Goal: Transaction & Acquisition: Purchase product/service

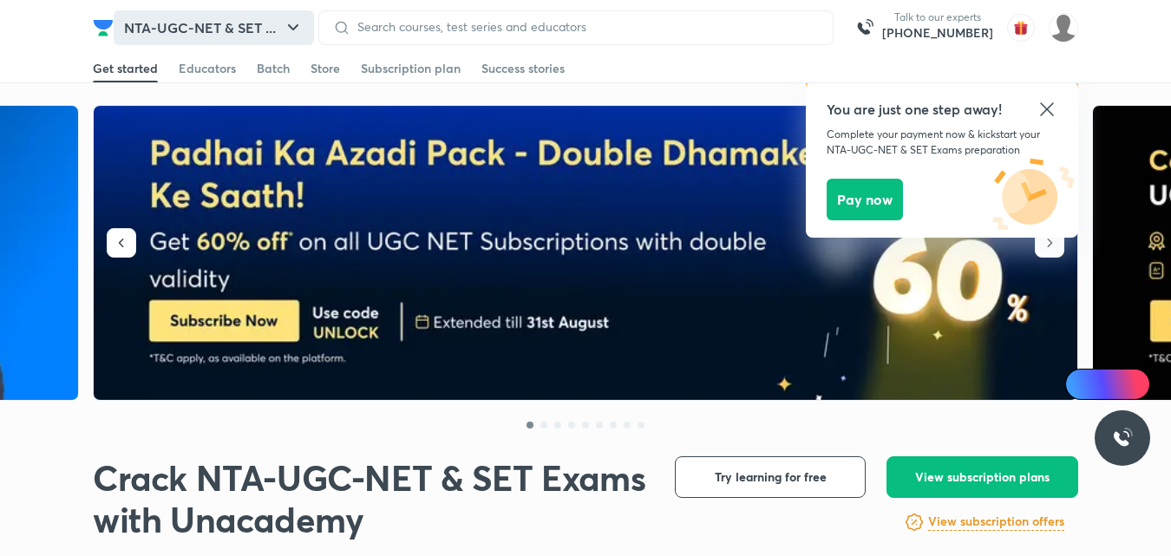
click at [306, 23] on button "NTA-UGC-NET & SET ..." at bounding box center [214, 27] width 200 height 35
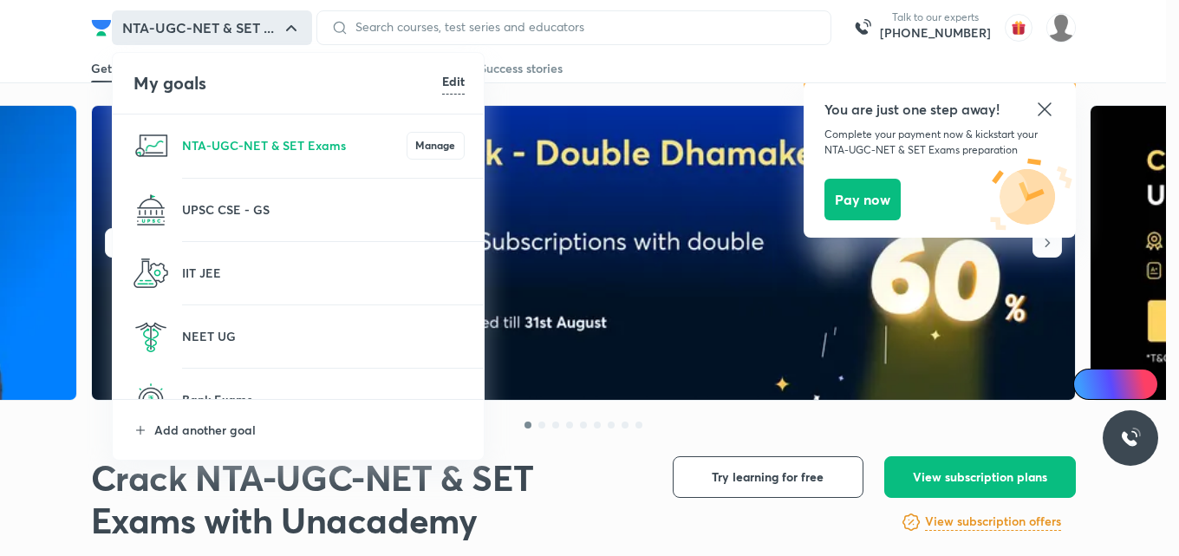
click at [300, 30] on div at bounding box center [589, 278] width 1179 height 556
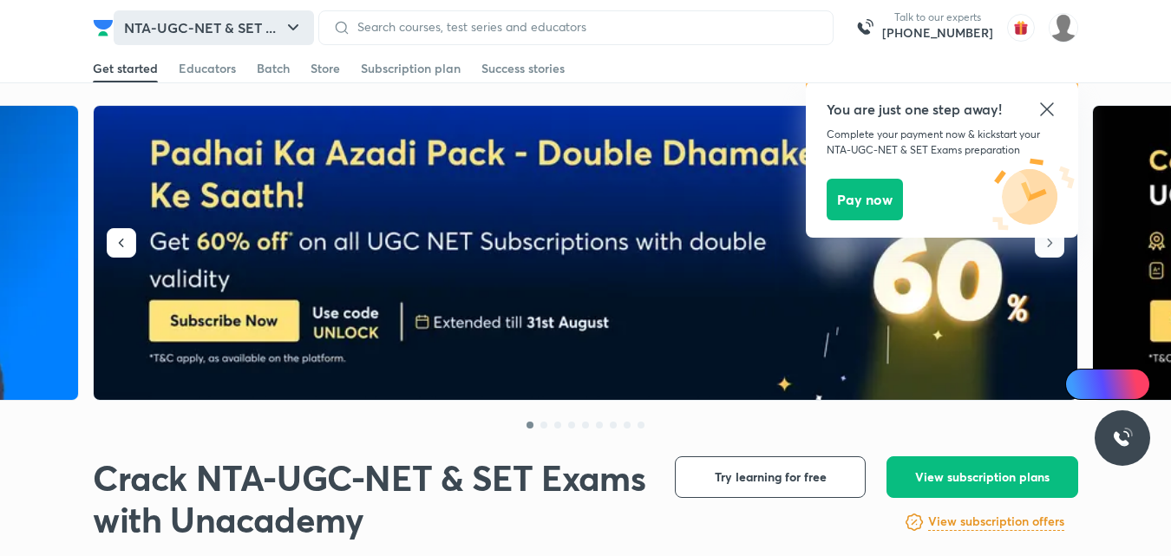
click at [296, 24] on icon "button" at bounding box center [293, 27] width 21 height 21
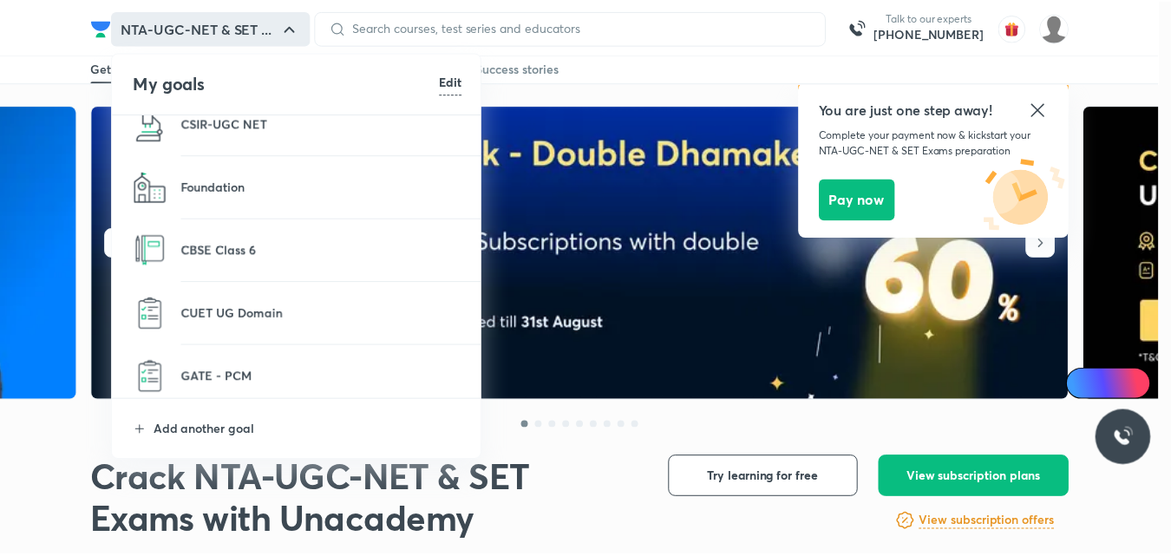
scroll to position [539, 0]
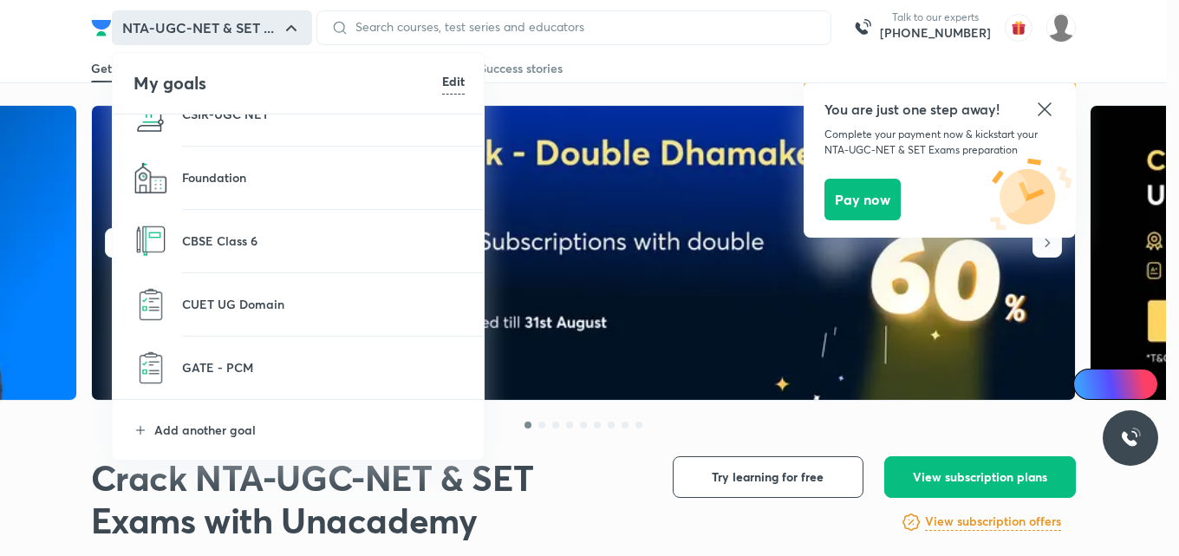
click at [270, 229] on li "CBSE Class 6" at bounding box center [299, 241] width 373 height 62
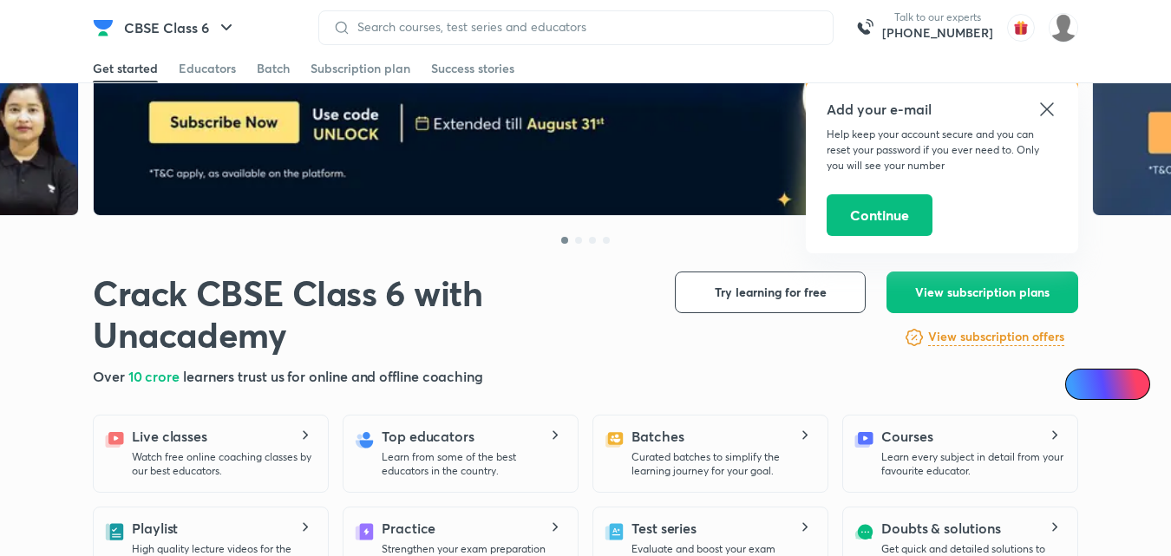
scroll to position [260, 0]
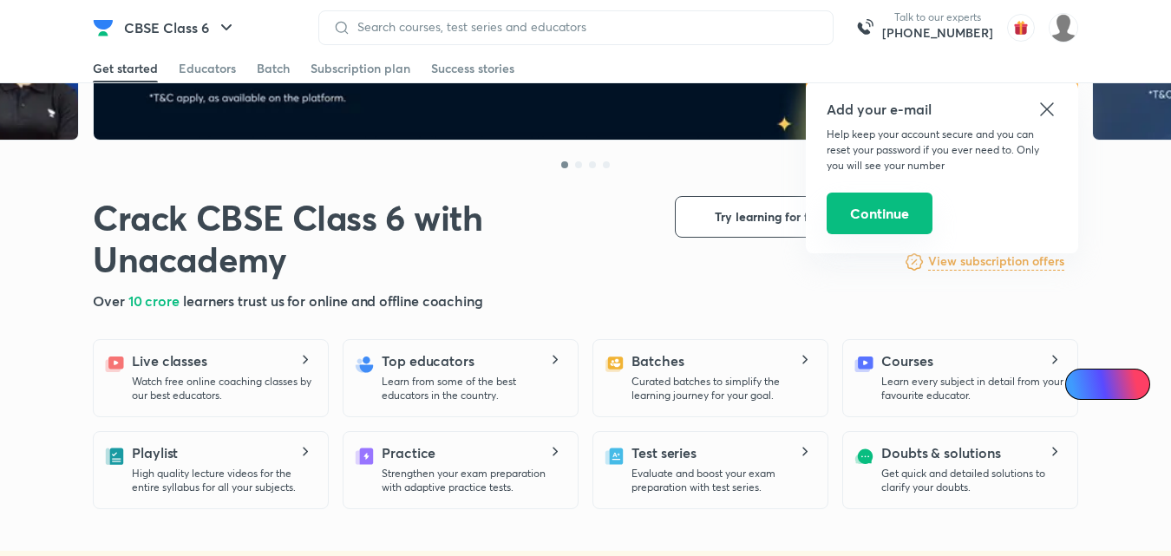
click at [887, 210] on button "Continue" at bounding box center [879, 214] width 106 height 42
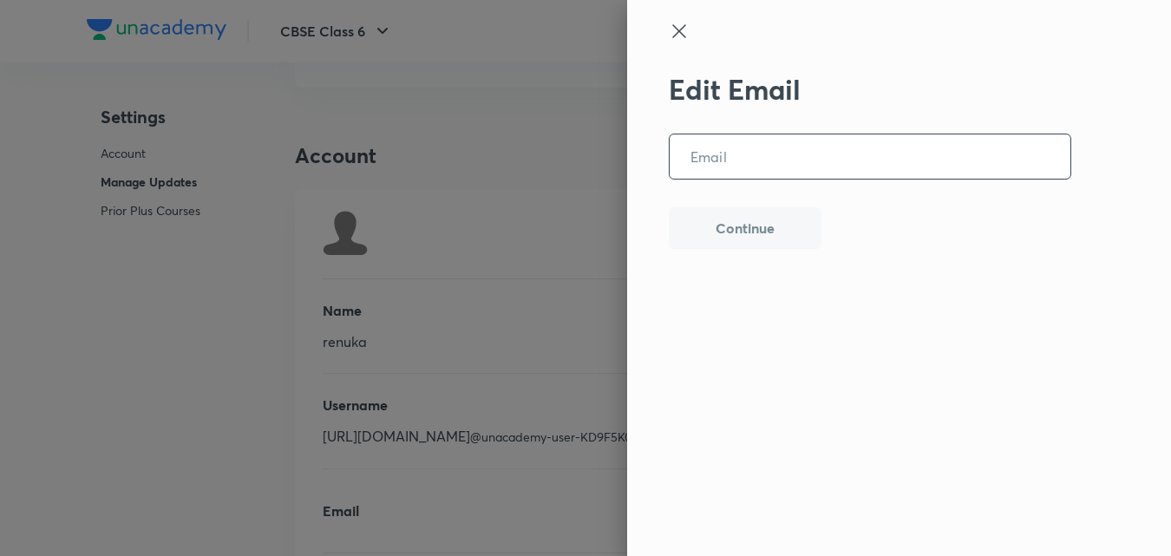
scroll to position [4333, 0]
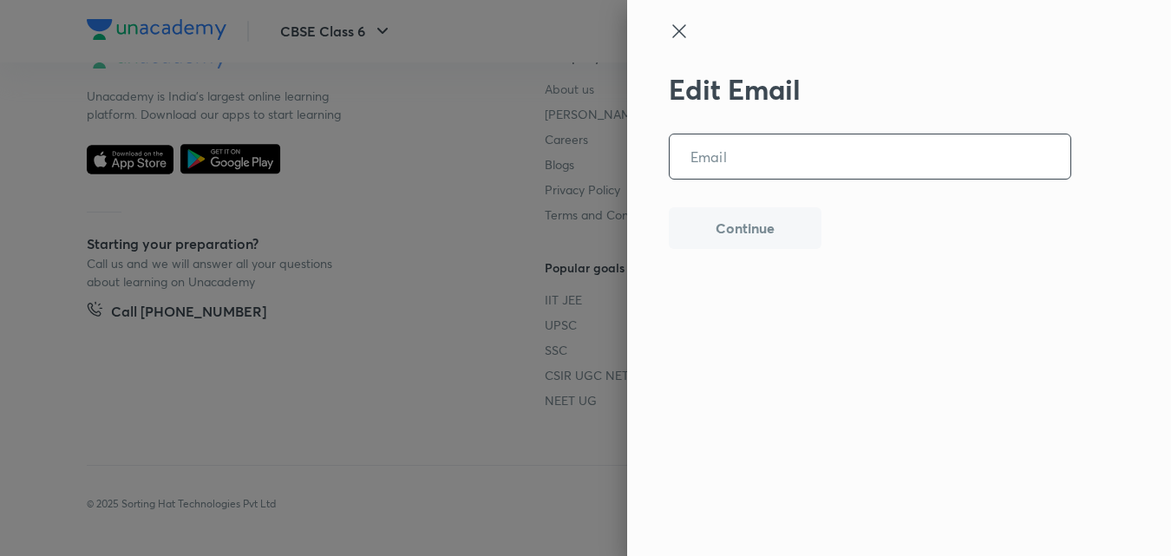
click at [684, 27] on icon at bounding box center [678, 30] width 13 height 13
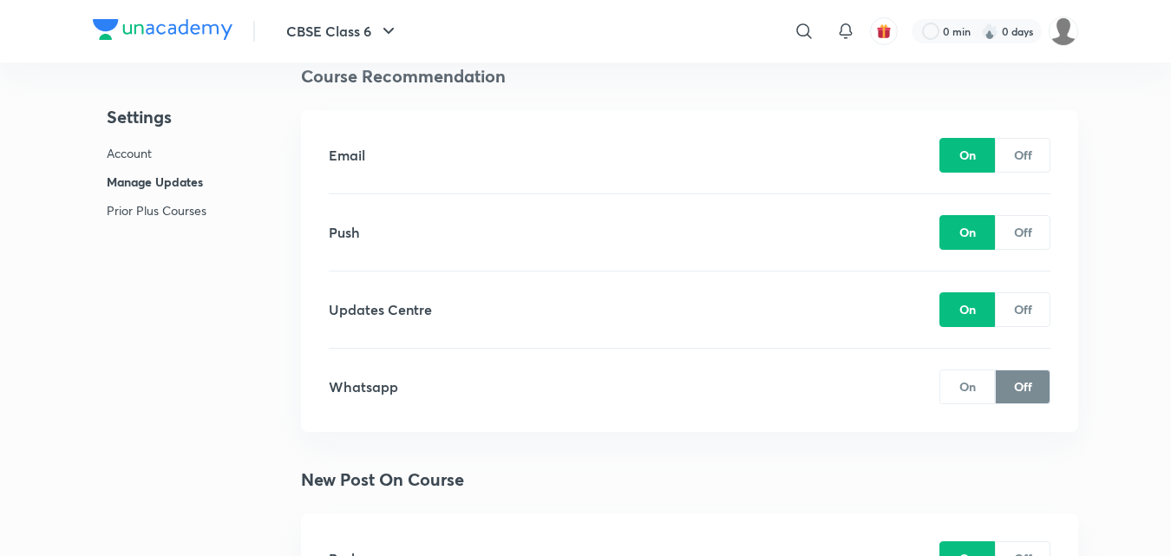
scroll to position [3032, 0]
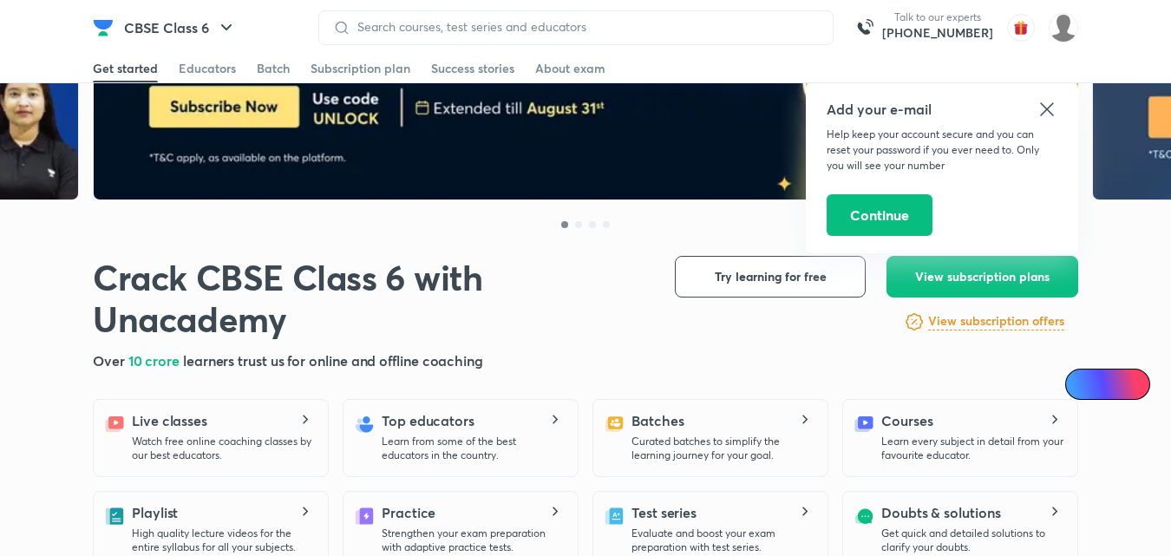
scroll to position [260, 0]
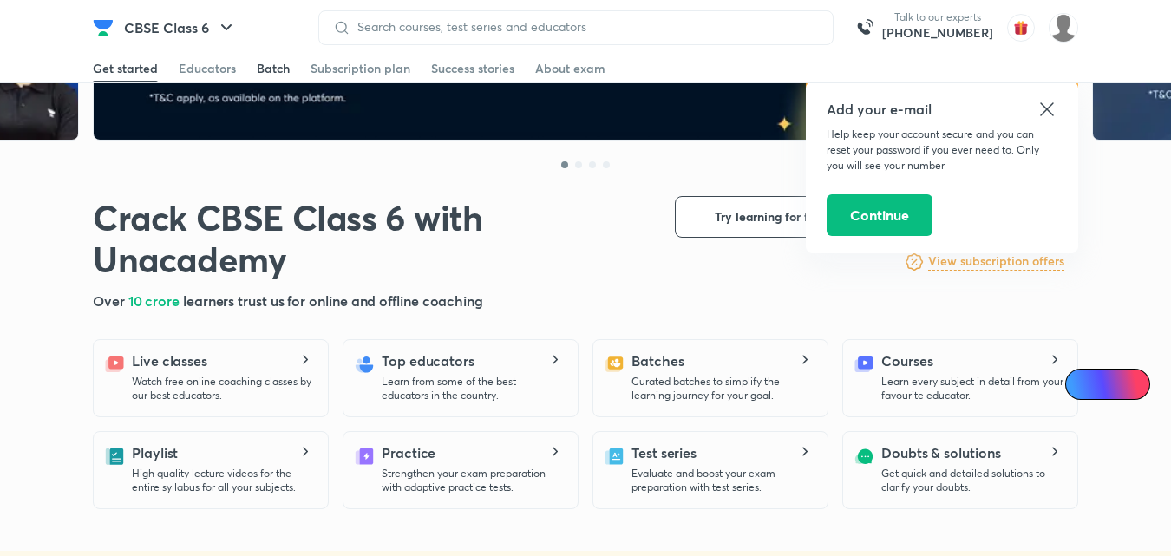
click at [275, 64] on div "Batch" at bounding box center [273, 68] width 33 height 17
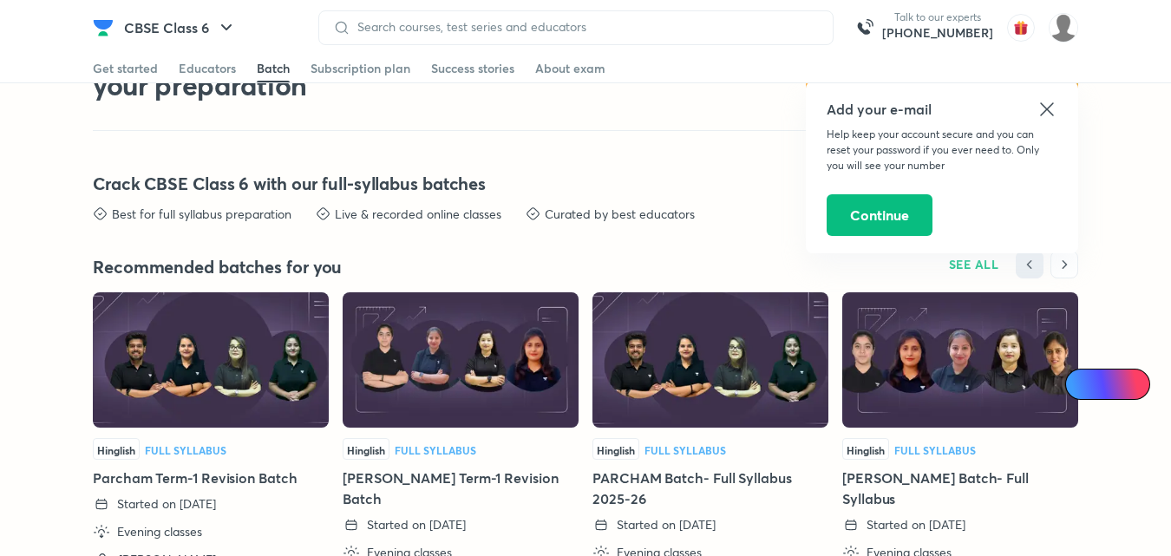
scroll to position [3848, 0]
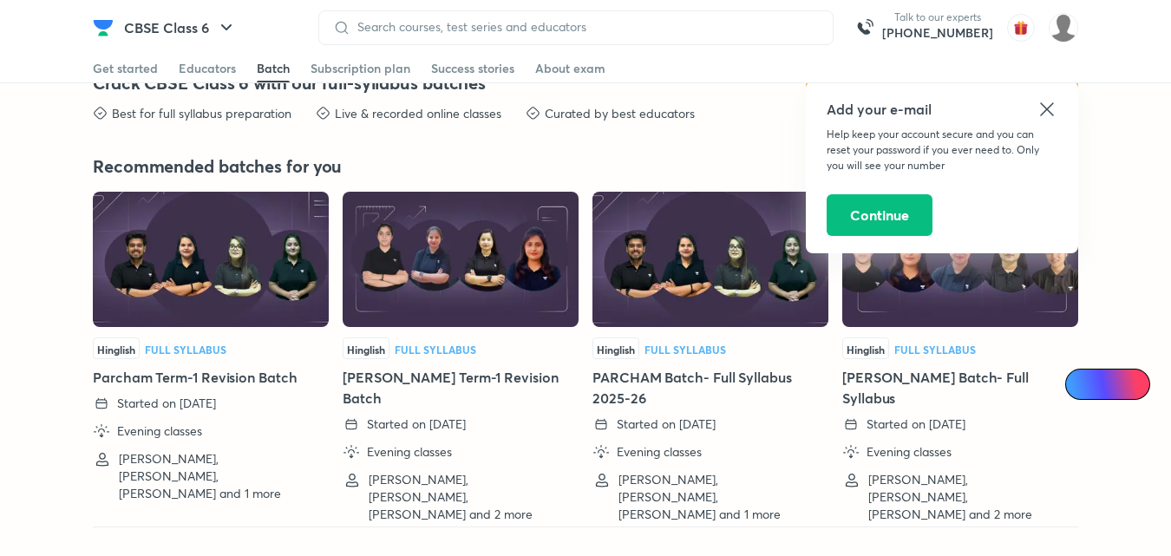
click at [692, 267] on img at bounding box center [710, 259] width 236 height 135
click at [686, 301] on img at bounding box center [710, 259] width 236 height 135
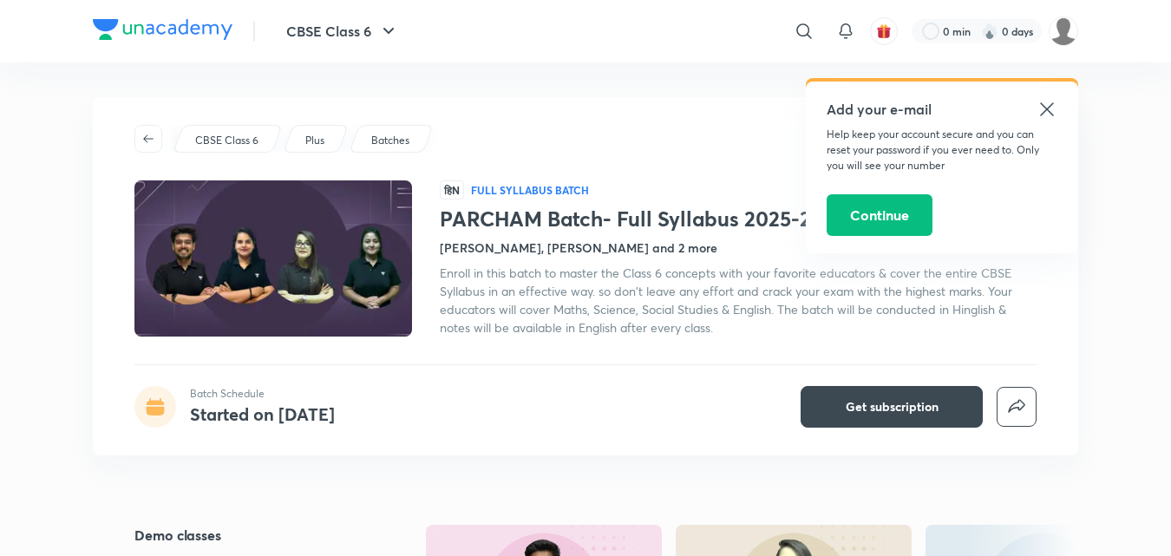
click at [529, 252] on h4 "[PERSON_NAME], [PERSON_NAME] and 2 more" at bounding box center [579, 247] width 278 height 18
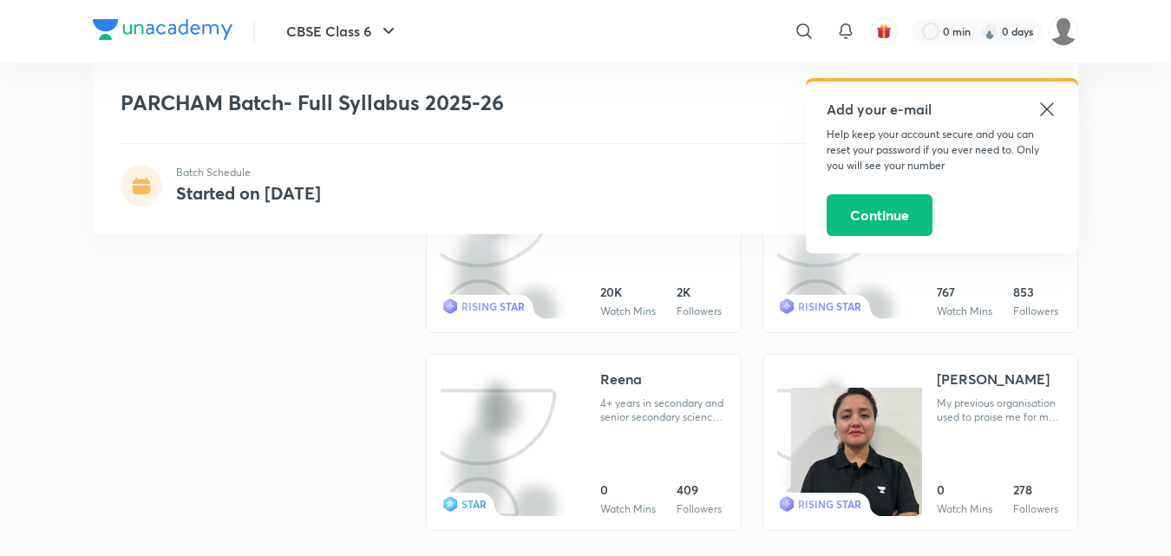
scroll to position [1692, 0]
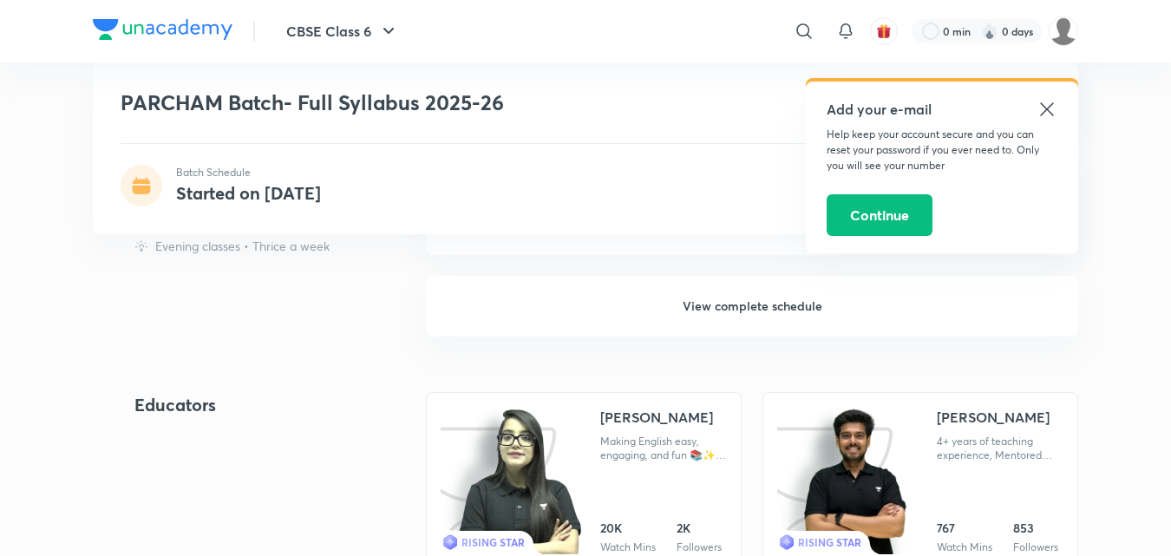
click at [593, 447] on link "RISING STAR [PERSON_NAME] Making English easy, engaging, and fun 📚✨ with intera…" at bounding box center [584, 480] width 316 height 177
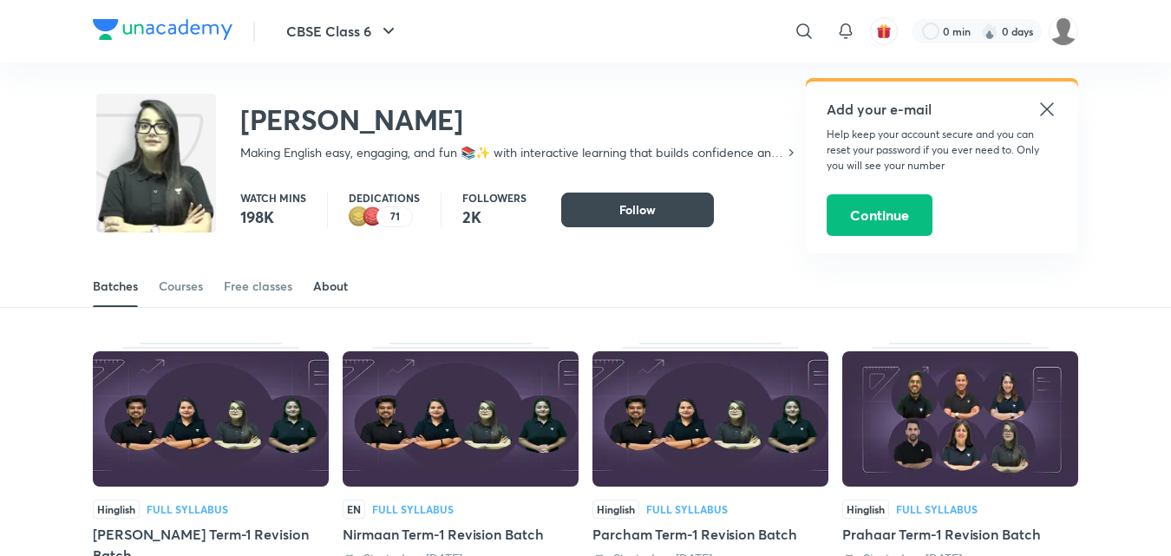
click at [333, 288] on div "About" at bounding box center [330, 286] width 35 height 17
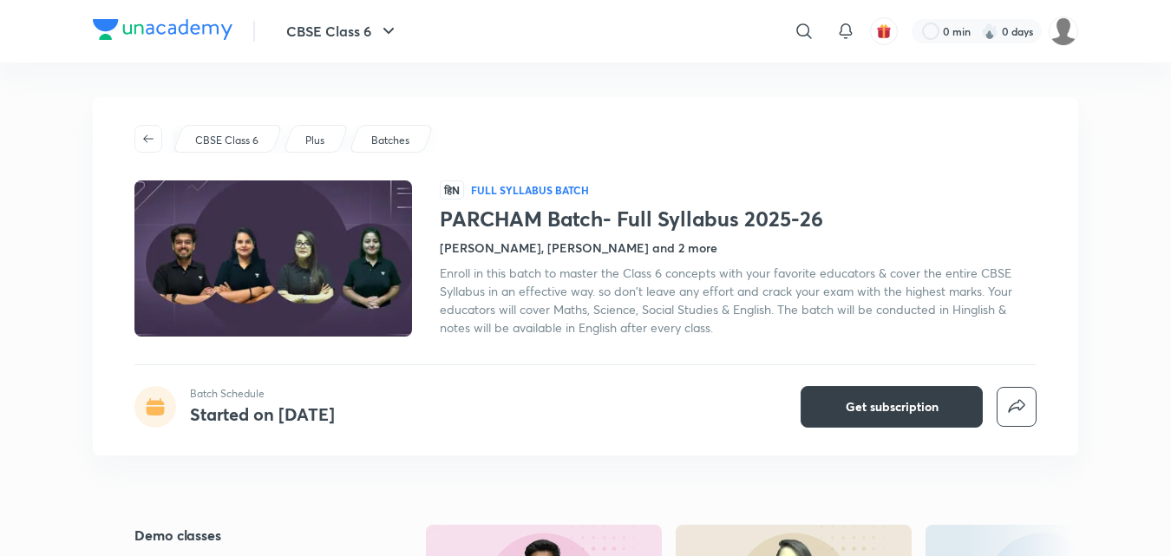
click at [921, 412] on span "Get subscription" at bounding box center [892, 406] width 93 height 17
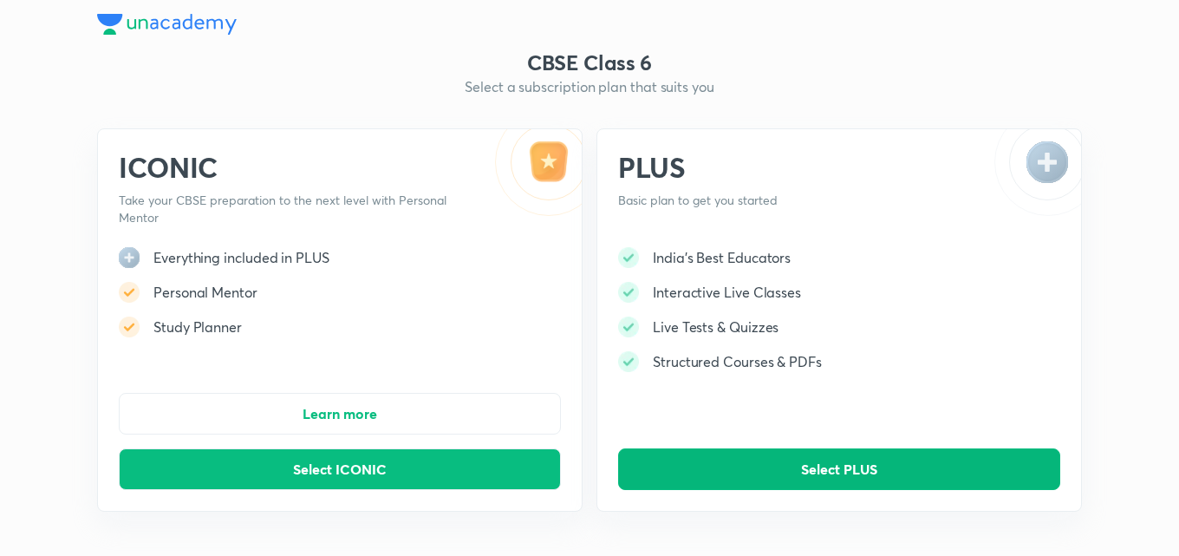
click at [759, 483] on button "Select PLUS" at bounding box center [839, 469] width 442 height 42
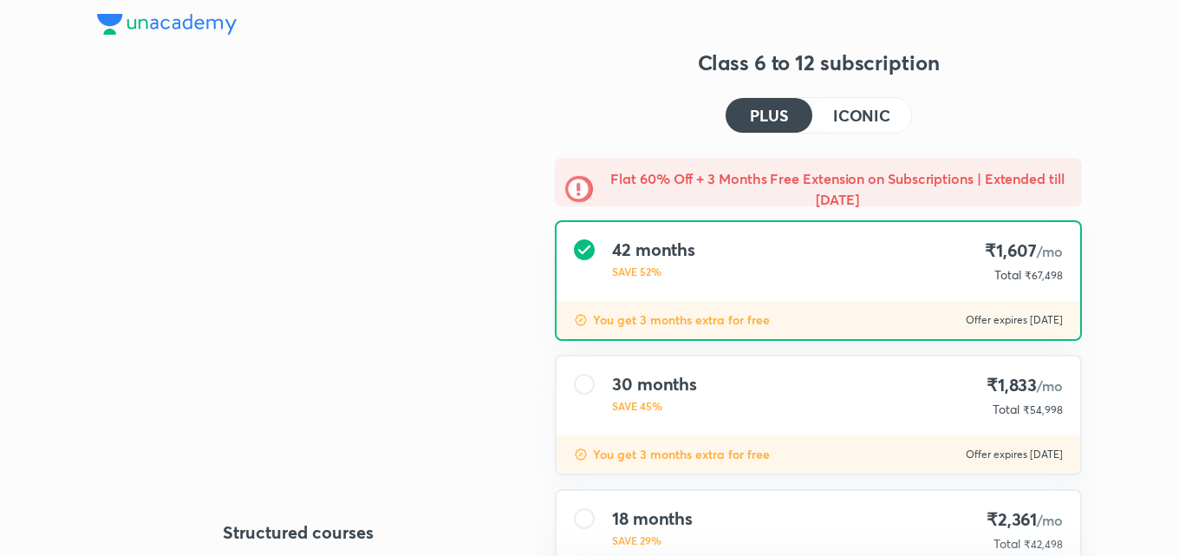
type input "UNLOCK"
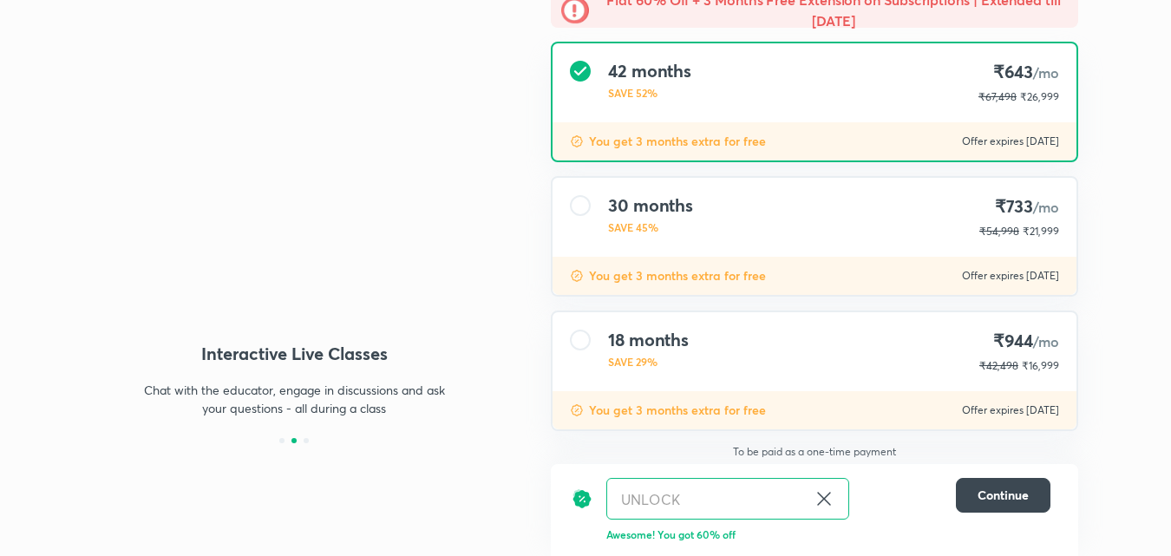
scroll to position [258, 0]
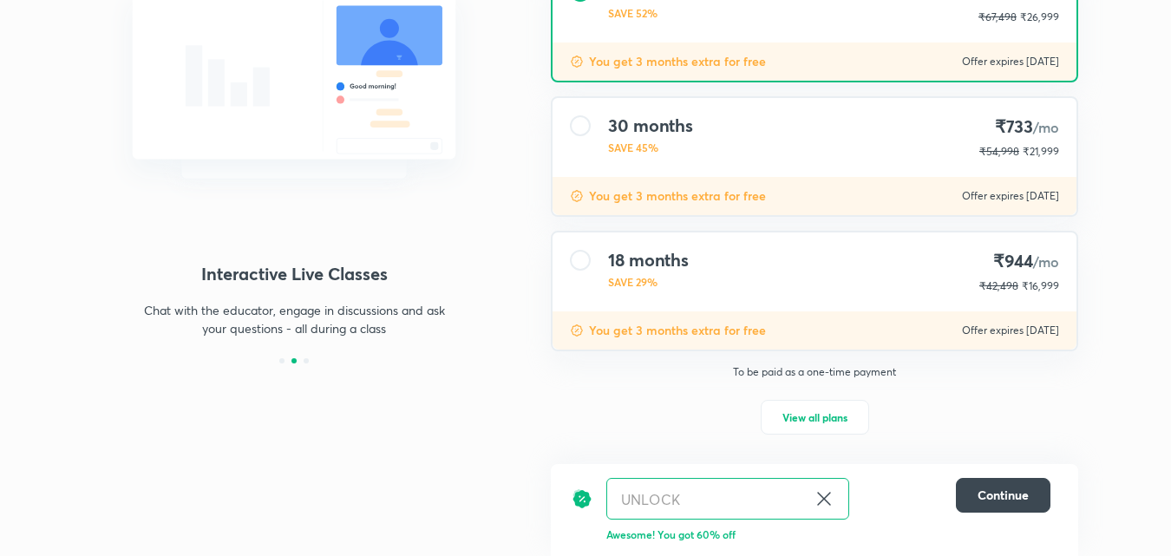
click at [689, 263] on h4 "18 months" at bounding box center [648, 260] width 81 height 21
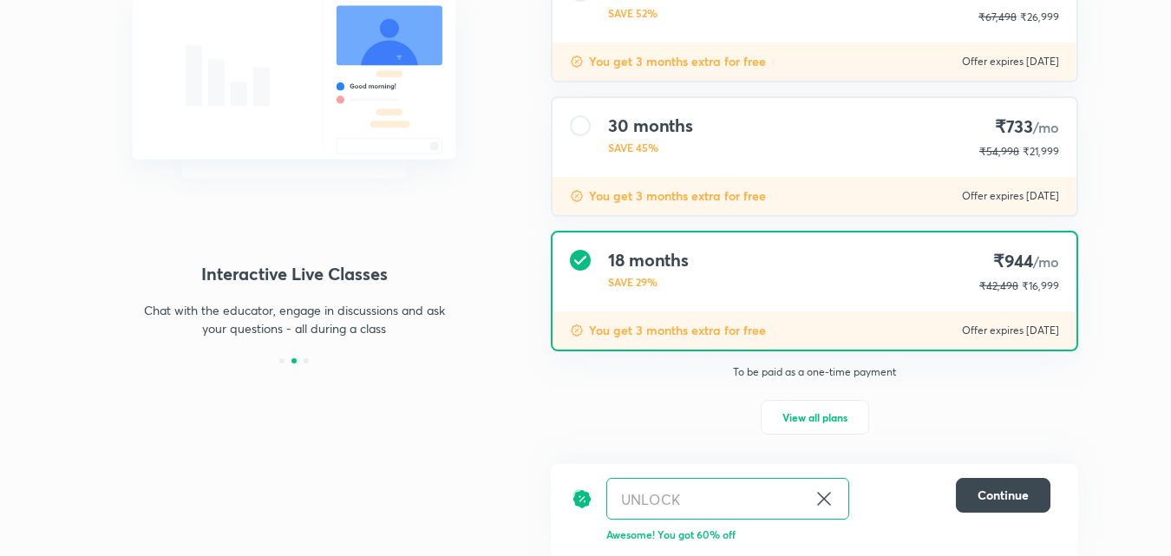
click at [628, 145] on p "SAVE 45%" at bounding box center [650, 148] width 85 height 16
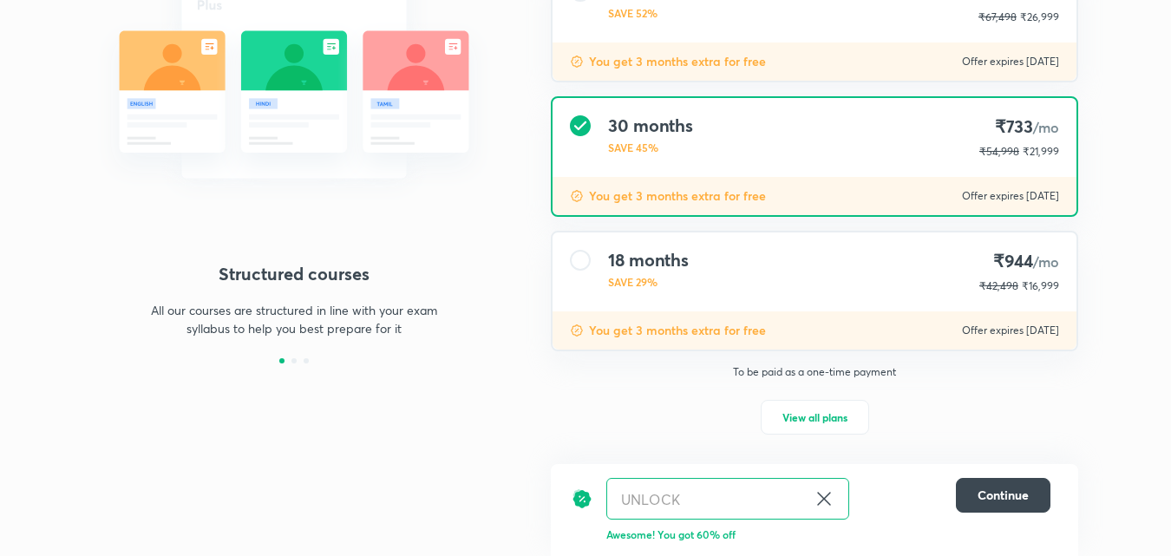
click at [679, 23] on div "42 months SAVE 52%" at bounding box center [649, 3] width 83 height 44
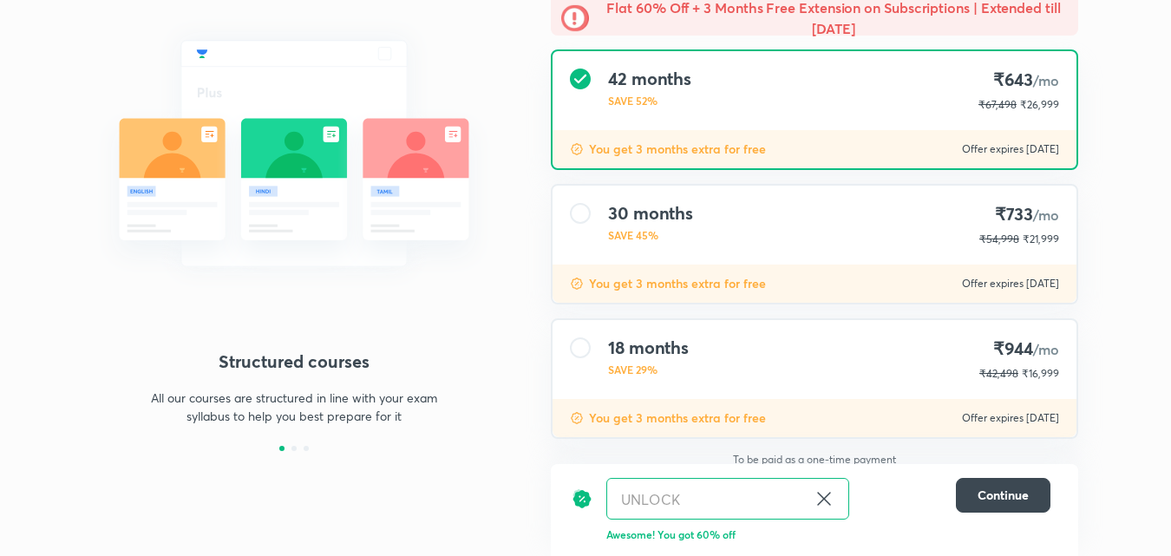
scroll to position [0, 0]
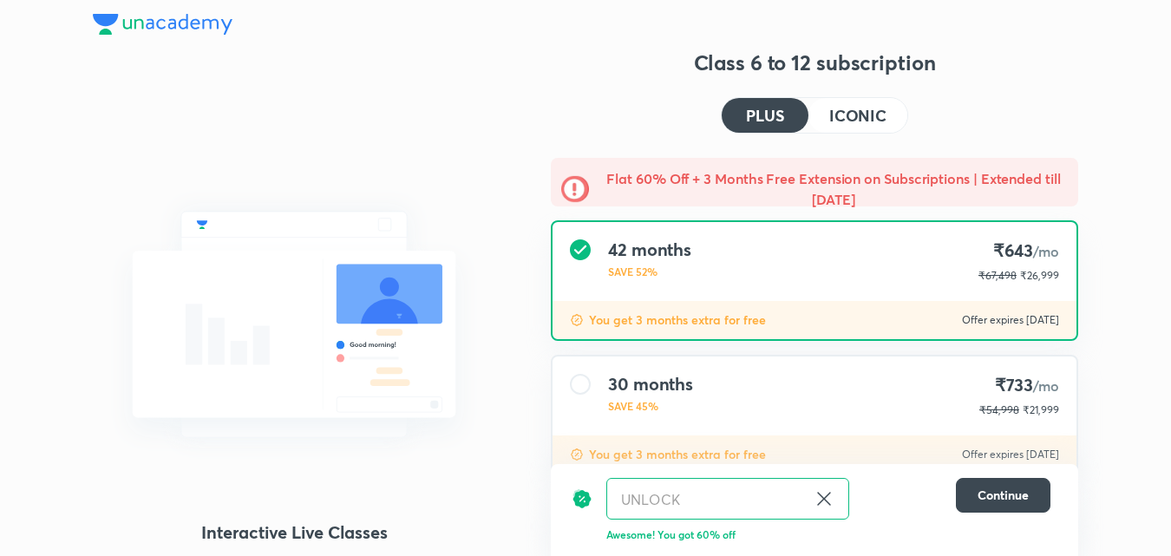
click at [880, 252] on div "42 months SAVE 52% ₹643 /mo ₹67,498 ₹26,999" at bounding box center [814, 261] width 524 height 79
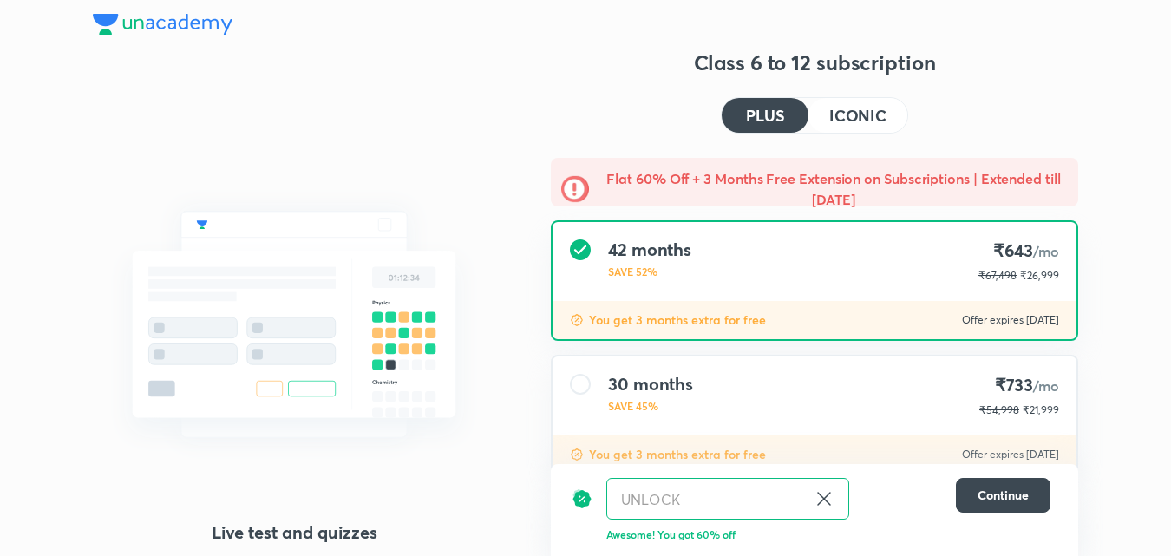
click at [858, 113] on h4 "ICONIC" at bounding box center [857, 116] width 57 height 16
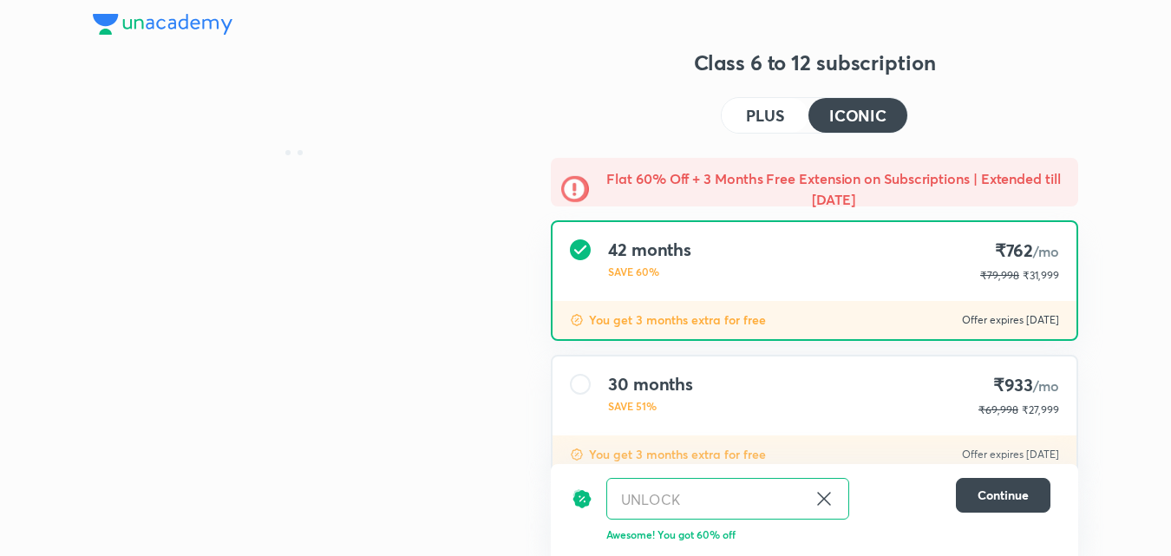
click at [766, 284] on div "42 months SAVE 60% ₹762 /mo ₹79,998 ₹31,999" at bounding box center [814, 261] width 524 height 79
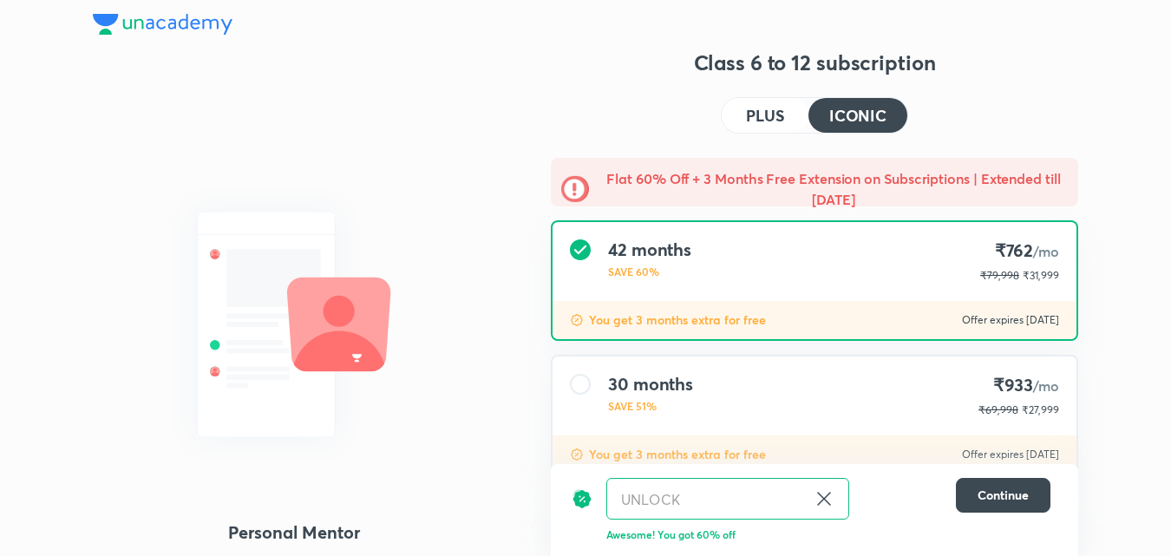
click at [798, 87] on div "Class 6 to 12 subscription PLUS ICONIC Flat 60% Off + 3 Months Free Extension o…" at bounding box center [814, 432] width 527 height 766
click at [765, 102] on button "PLUS" at bounding box center [765, 115] width 87 height 35
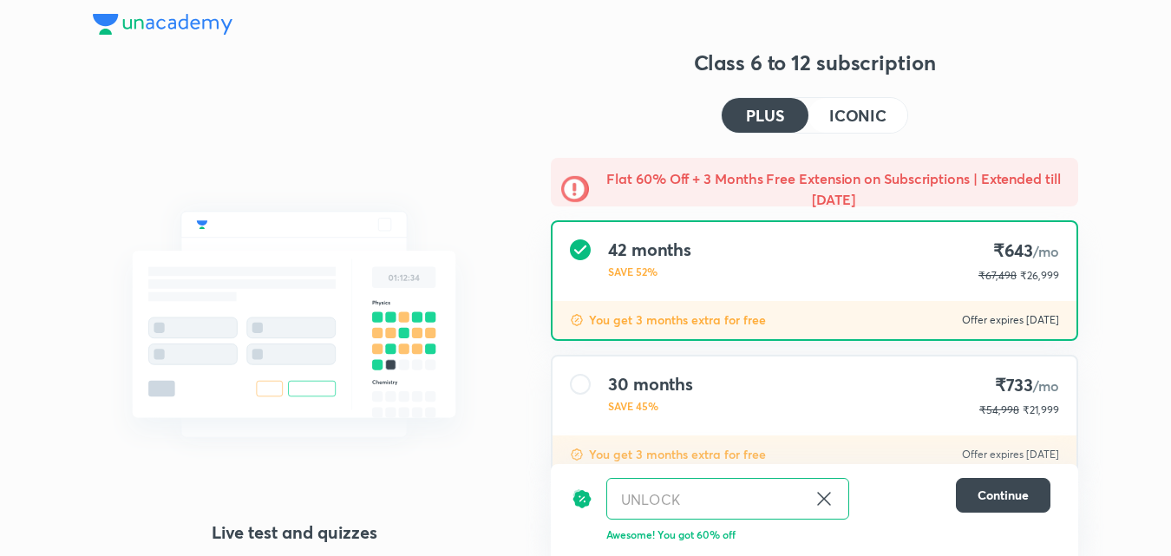
click at [872, 123] on h4 "ICONIC" at bounding box center [857, 116] width 57 height 16
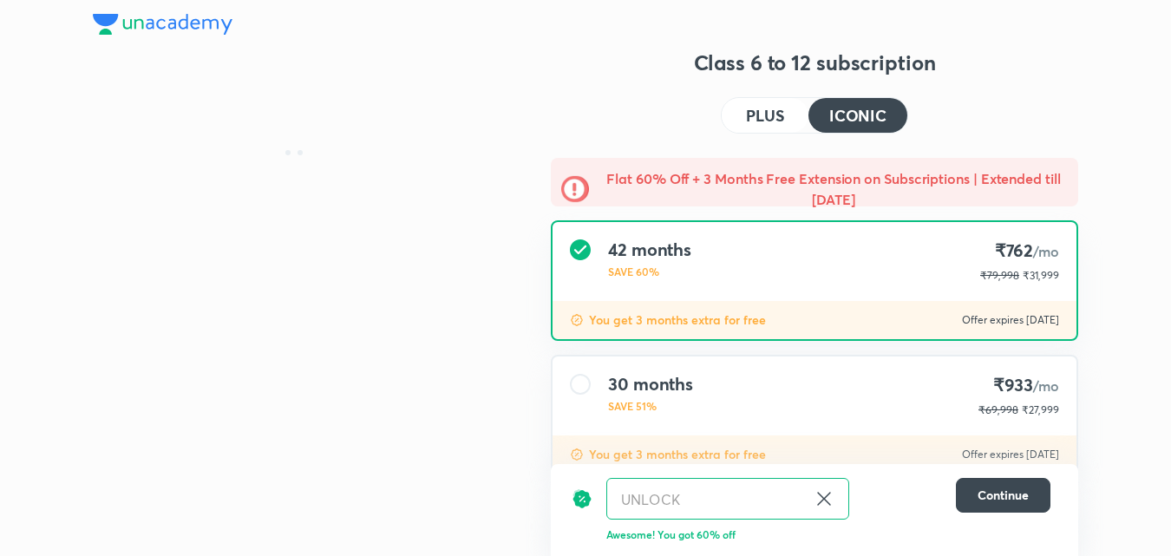
click at [775, 114] on h4 "PLUS" at bounding box center [765, 116] width 38 height 16
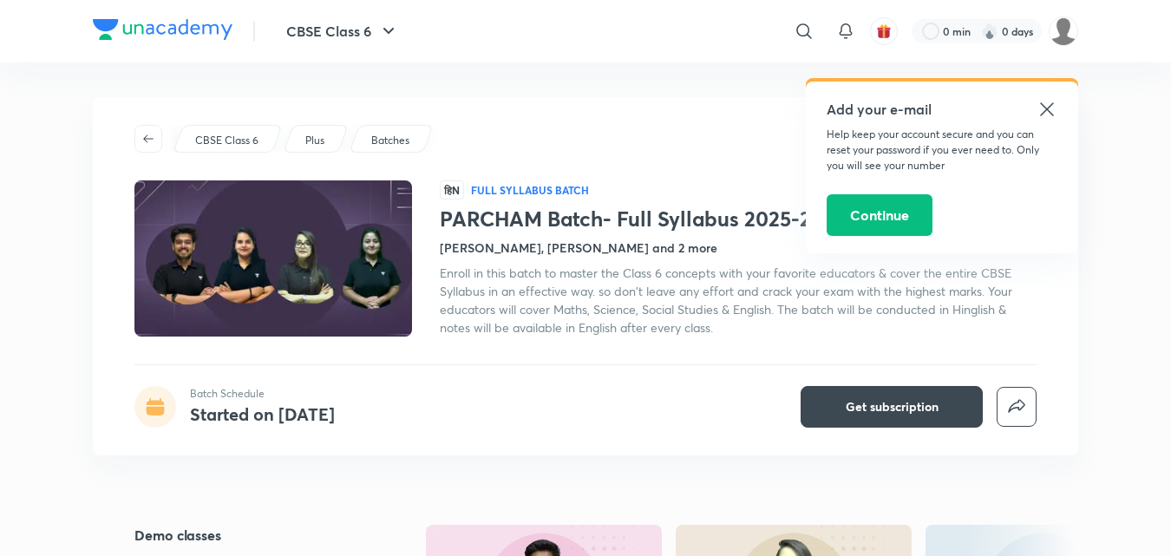
click at [1041, 95] on div "Add your e-mail Help keep your account secure and you can reset your password i…" at bounding box center [942, 168] width 272 height 172
drag, startPoint x: 1048, startPoint y: 108, endPoint x: 1035, endPoint y: 109, distance: 12.2
click at [1046, 109] on icon at bounding box center [1046, 108] width 13 height 13
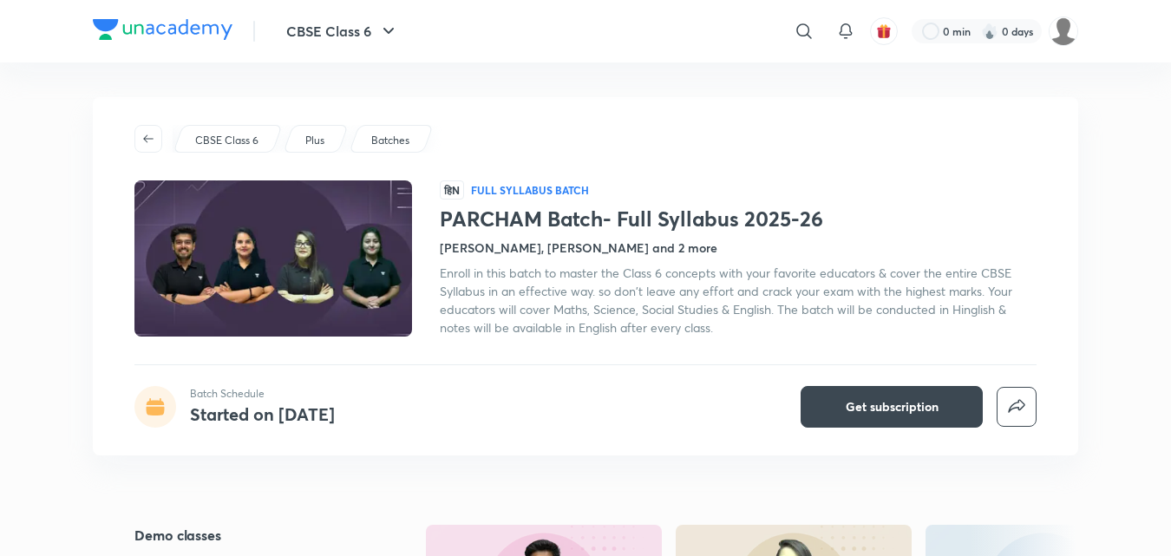
click at [815, 158] on div "CBSE Class 6 Plus Batches हिN Full Syllabus Batch PARCHAM Batch- Full Syllabus …" at bounding box center [585, 276] width 985 height 358
